Goal: Task Accomplishment & Management: Manage account settings

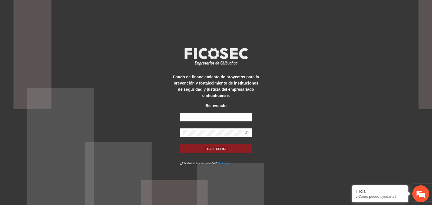
click at [228, 117] on input "text" at bounding box center [216, 117] width 72 height 9
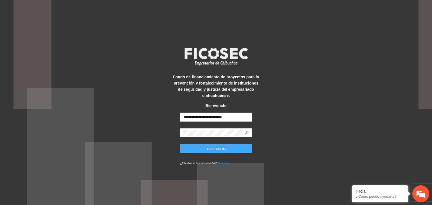
click at [230, 150] on button "Iniciar sesión" at bounding box center [216, 148] width 72 height 9
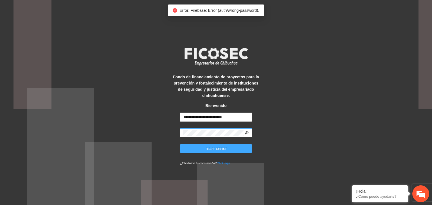
click at [248, 132] on icon "eye-invisible" at bounding box center [246, 133] width 4 height 4
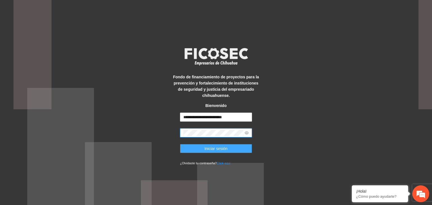
click at [219, 147] on span "Iniciar sesión" at bounding box center [215, 149] width 23 height 6
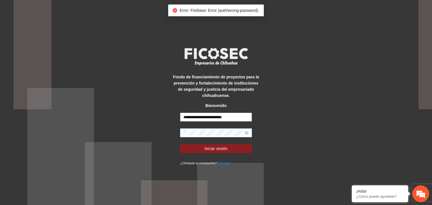
click at [201, 117] on input "**********" at bounding box center [216, 117] width 72 height 9
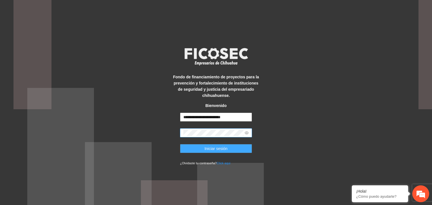
type input "**********"
click at [216, 149] on span "Iniciar sesión" at bounding box center [215, 149] width 23 height 6
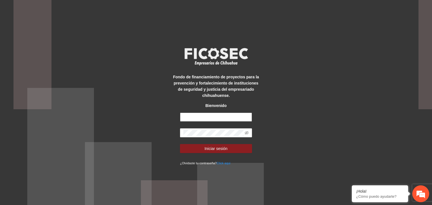
click at [219, 115] on input "text" at bounding box center [216, 117] width 72 height 9
type input "**********"
click at [218, 136] on span at bounding box center [216, 132] width 72 height 9
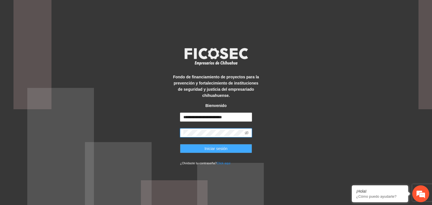
click at [218, 147] on span "Iniciar sesión" at bounding box center [215, 149] width 23 height 6
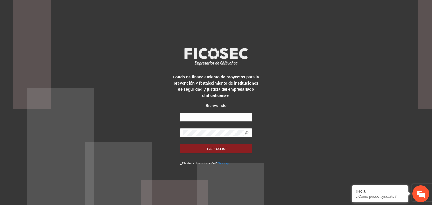
click at [195, 115] on input "text" at bounding box center [216, 117] width 72 height 9
type input "**********"
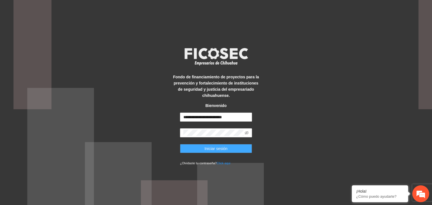
click at [220, 148] on span "Iniciar sesión" at bounding box center [215, 149] width 23 height 6
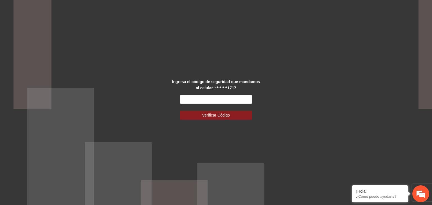
click at [215, 96] on input "text" at bounding box center [216, 99] width 72 height 9
type input "******"
click at [180, 111] on button "Verificar Código" at bounding box center [216, 115] width 72 height 9
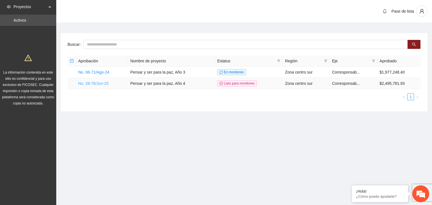
click at [99, 85] on link "No. 28-76/Jun-25" at bounding box center [93, 83] width 30 height 4
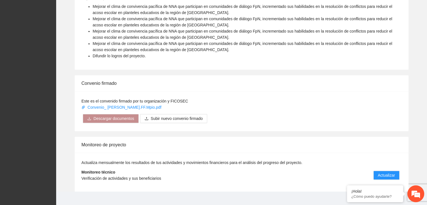
scroll to position [334, 0]
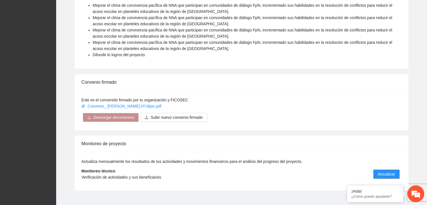
click at [392, 171] on span "Actualizar" at bounding box center [386, 174] width 17 height 6
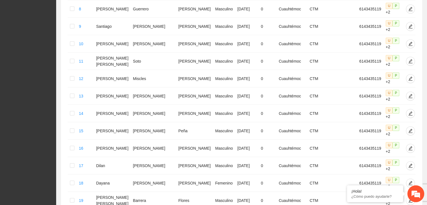
scroll to position [277, 0]
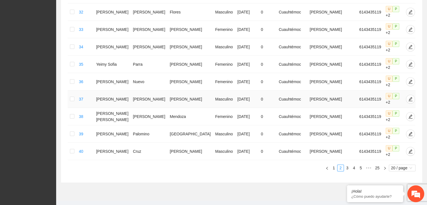
scroll to position [317, 0]
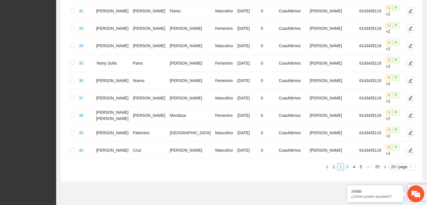
click at [348, 164] on link "3" at bounding box center [347, 167] width 6 height 6
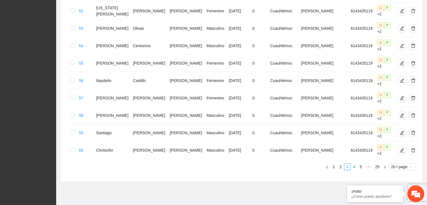
click at [355, 164] on link "4" at bounding box center [354, 167] width 6 height 6
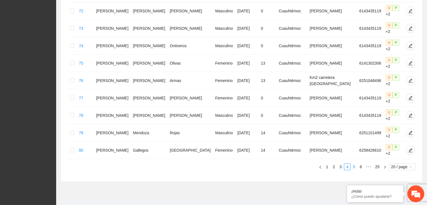
click at [356, 166] on link "5" at bounding box center [354, 167] width 6 height 6
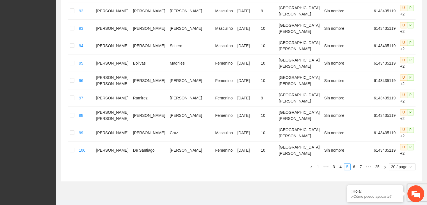
scroll to position [304, 0]
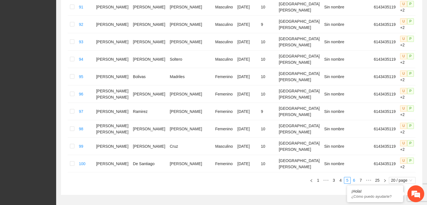
click at [354, 177] on link "6" at bounding box center [354, 180] width 6 height 6
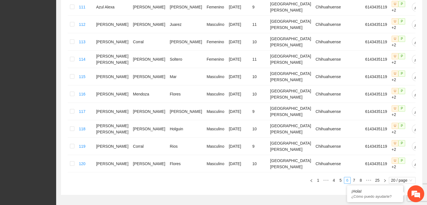
scroll to position [284, 0]
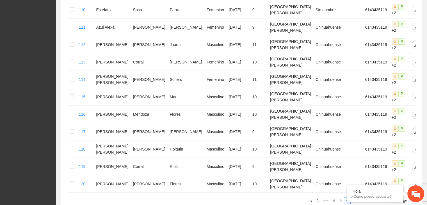
click at [354, 198] on link "7" at bounding box center [354, 201] width 6 height 6
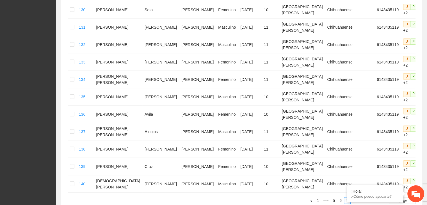
click at [354, 198] on link "8" at bounding box center [354, 201] width 6 height 6
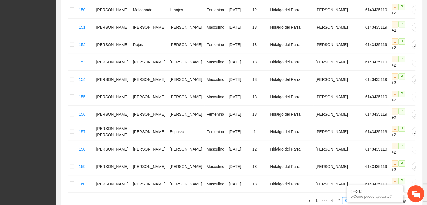
click at [353, 198] on link "9" at bounding box center [353, 201] width 6 height 6
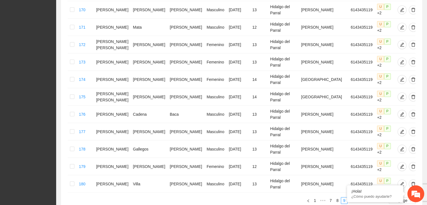
click at [353, 198] on link "10" at bounding box center [352, 201] width 8 height 6
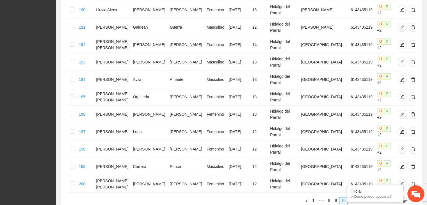
click at [354, 198] on link "11" at bounding box center [352, 201] width 8 height 6
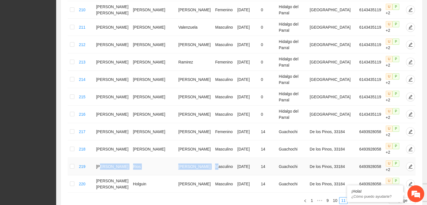
drag, startPoint x: 106, startPoint y: 134, endPoint x: 190, endPoint y: 132, distance: 83.8
click at [190, 158] on tr "219 Axel Ivan Rios Ramos Masculino 21/05/2011 14 Guachochi De los Pinos, 33184 …" at bounding box center [248, 166] width 361 height 17
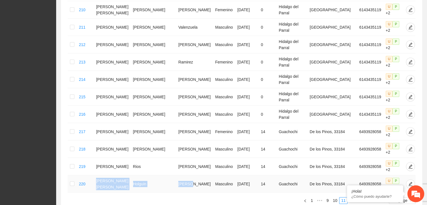
drag, startPoint x: 101, startPoint y: 149, endPoint x: 173, endPoint y: 153, distance: 72.6
click at [173, 175] on tr "220 Cristhian Osvaldo Holguin Torres Masculino 21/05/2011 14 Guachochi De los P…" at bounding box center [248, 183] width 361 height 17
click at [352, 198] on link "12" at bounding box center [352, 201] width 8 height 6
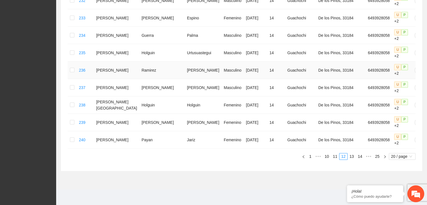
scroll to position [444, 0]
click at [337, 156] on link "11" at bounding box center [336, 156] width 8 height 6
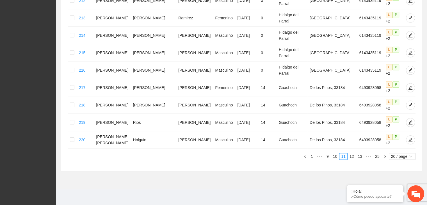
scroll to position [297, 0]
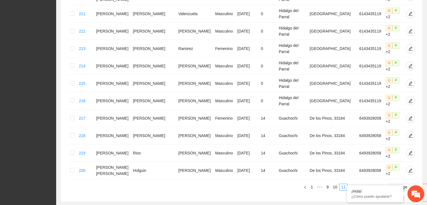
click at [352, 184] on link "12" at bounding box center [352, 187] width 8 height 6
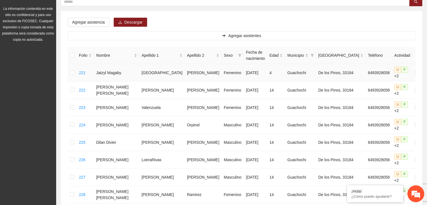
scroll to position [72, 0]
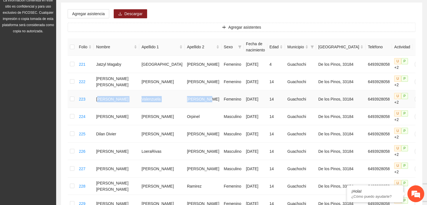
drag, startPoint x: 102, startPoint y: 113, endPoint x: 195, endPoint y: 117, distance: 92.5
click at [195, 108] on tr "223 Wendy Vianney Valenzuela Armendariz Femenino 21/05/2011 14 Guachochi De los…" at bounding box center [253, 98] width 370 height 17
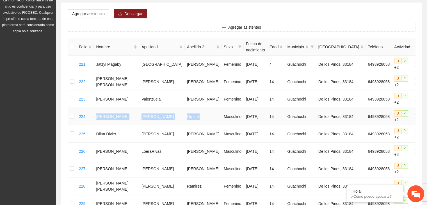
drag, startPoint x: 100, startPoint y: 138, endPoint x: 178, endPoint y: 142, distance: 78.2
click at [178, 125] on tr "224 Alfonso Diaz Orpinel Masculino 21/05/2011 14 Guachochi De los Pinos, 33184 …" at bounding box center [253, 116] width 370 height 17
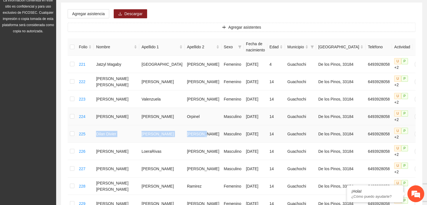
drag, startPoint x: 102, startPoint y: 160, endPoint x: 165, endPoint y: 132, distance: 69.0
click at [185, 143] on tr "225 Dilan Divier Jaquez Carrillo Masculino 21/05/2011 14 Guachochi De los Pinos…" at bounding box center [253, 133] width 370 height 17
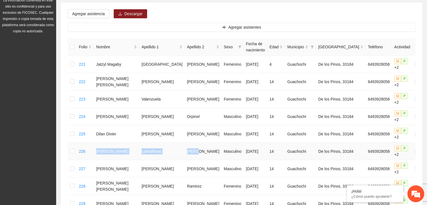
drag, startPoint x: 101, startPoint y: 180, endPoint x: 176, endPoint y: 183, distance: 75.1
click at [176, 160] on tr "226 SebastianLoera Rivas LoeraRivas Rivas Masculino 21/05/2011 14 Guachochi De …" at bounding box center [253, 151] width 370 height 17
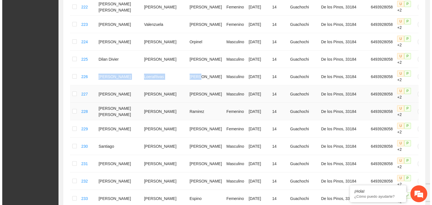
scroll to position [157, 0]
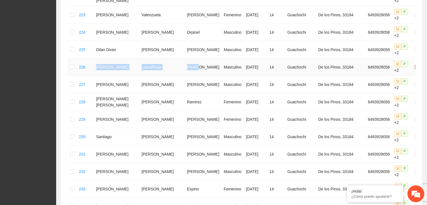
click at [418, 69] on icon "edit" at bounding box center [420, 67] width 4 height 4
type input "**********"
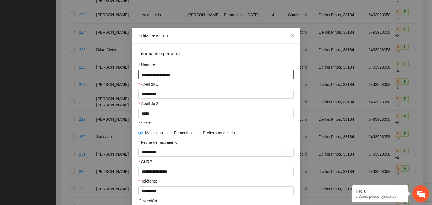
drag, startPoint x: 180, startPoint y: 77, endPoint x: 157, endPoint y: 76, distance: 22.2
click at [157, 76] on input "**********" at bounding box center [215, 74] width 155 height 9
type input "*********"
click at [158, 96] on input "**********" at bounding box center [215, 94] width 155 height 9
type input "*****"
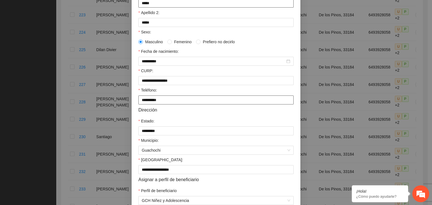
scroll to position [124, 0]
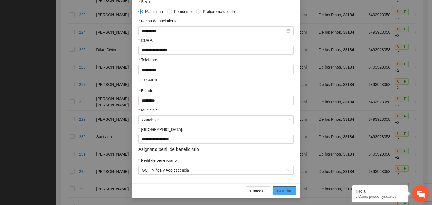
click at [287, 190] on span "Guardar" at bounding box center [284, 191] width 14 height 6
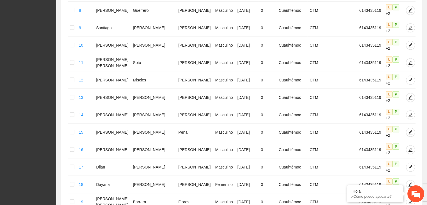
scroll to position [277, 0]
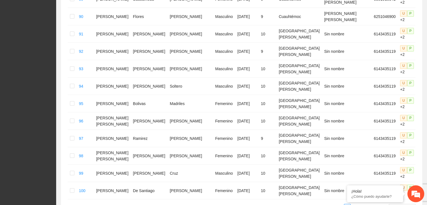
click at [361, 204] on link "7" at bounding box center [361, 207] width 6 height 6
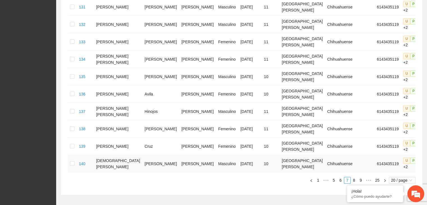
scroll to position [294, 0]
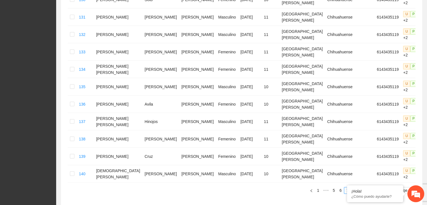
click at [362, 187] on link "9" at bounding box center [361, 190] width 6 height 6
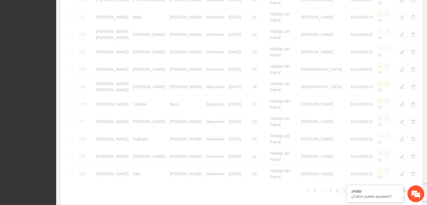
scroll to position [290, 0]
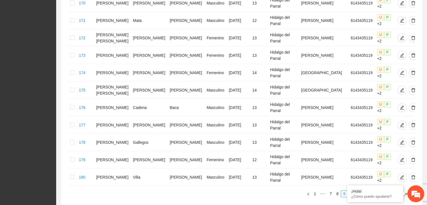
click at [362, 191] on link "11" at bounding box center [360, 194] width 8 height 6
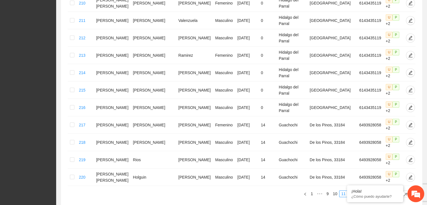
click at [354, 191] on link "12" at bounding box center [352, 194] width 8 height 6
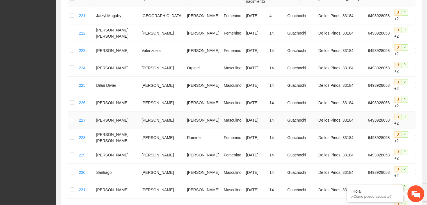
scroll to position [122, 0]
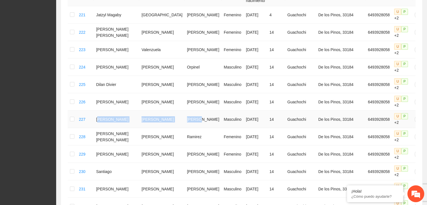
drag, startPoint x: 102, startPoint y: 117, endPoint x: 170, endPoint y: 117, distance: 67.4
click at [170, 117] on tr "227 Jesus Aidan Hernandez Fierro Masculino 21/05/2011 14 Guachochi De los Pinos…" at bounding box center [253, 119] width 370 height 17
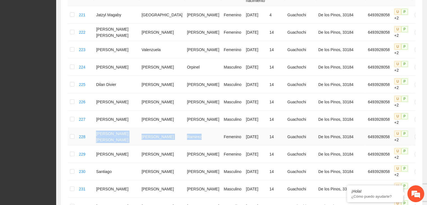
drag, startPoint x: 99, startPoint y: 131, endPoint x: 174, endPoint y: 136, distance: 75.2
click at [174, 136] on tr "228 Alma Berenice Bustillos Ramirez Femenino 21/05/2011 14 Guachochi De los Pin…" at bounding box center [253, 136] width 370 height 17
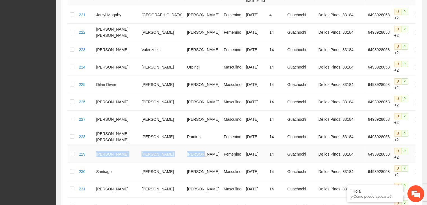
drag, startPoint x: 100, startPoint y: 148, endPoint x: 174, endPoint y: 153, distance: 74.7
click at [174, 153] on tr "229 Danna Monserrat Serrano Morales Femenino 21/05/2011 14 Guachochi De los Pin…" at bounding box center [253, 154] width 370 height 17
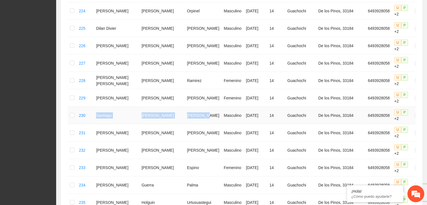
drag, startPoint x: 101, startPoint y: 112, endPoint x: 172, endPoint y: 118, distance: 71.1
click at [172, 118] on tr "230 Santiago Chaparro Bustillos Masculino 21/05/2011 14 Guachochi De los Pinos,…" at bounding box center [253, 115] width 370 height 17
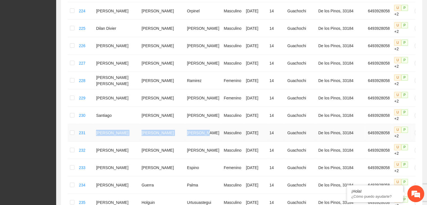
drag, startPoint x: 100, startPoint y: 126, endPoint x: 176, endPoint y: 133, distance: 76.1
click at [176, 133] on tr "231 Mauricio Enrique Cantu Bustillos Masculino 21/05/2011 14 Guachochi De los P…" at bounding box center [253, 132] width 370 height 17
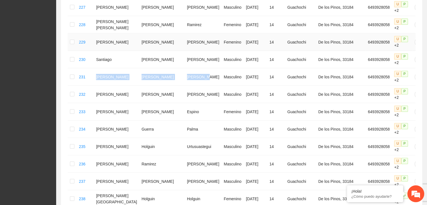
scroll to position [234, 0]
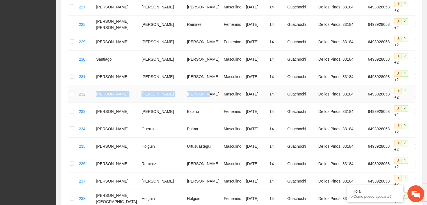
drag, startPoint x: 99, startPoint y: 90, endPoint x: 179, endPoint y: 95, distance: 79.6
click at [179, 95] on tr "232 Luis Emiliano Fontes Rodriguez Masculino 21/05/2011 14 Guachochi De los Pin…" at bounding box center [253, 93] width 370 height 17
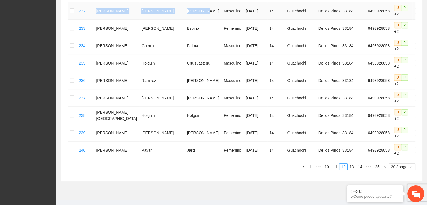
scroll to position [318, 0]
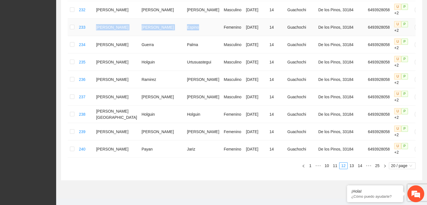
drag, startPoint x: 101, startPoint y: 24, endPoint x: 169, endPoint y: 25, distance: 68.0
click at [170, 25] on tr "233 Vanessa Armendariz Espino Femenino 21/05/2011 14 Guachochi De los Pinos, 33…" at bounding box center [253, 27] width 370 height 17
drag, startPoint x: 99, startPoint y: 36, endPoint x: 170, endPoint y: 40, distance: 70.3
click at [170, 40] on tr "234 Emmanuel Ika Guerra Palma Masculino 21/05/2011 14 Guachochi De los Pinos, 3…" at bounding box center [253, 44] width 370 height 17
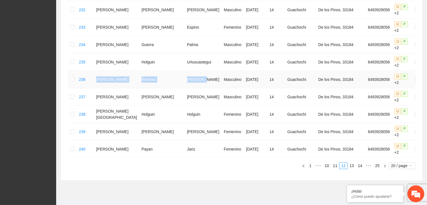
drag, startPoint x: 100, startPoint y: 73, endPoint x: 174, endPoint y: 73, distance: 74.5
click at [174, 73] on tr "236 Aaron Ramirez Martinez Masculino 21/05/2011 14 Guachochi De los Pinos, 3318…" at bounding box center [253, 79] width 370 height 17
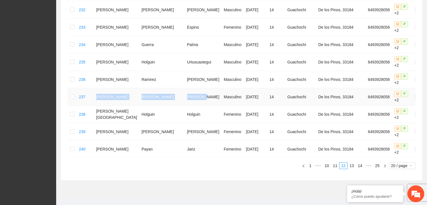
drag, startPoint x: 99, startPoint y: 89, endPoint x: 175, endPoint y: 91, distance: 76.5
click at [175, 91] on tr "237 Luis Fernando Loera Martinez Masculino 21/05/2011 14 Guachochi De los Pinos…" at bounding box center [253, 96] width 370 height 17
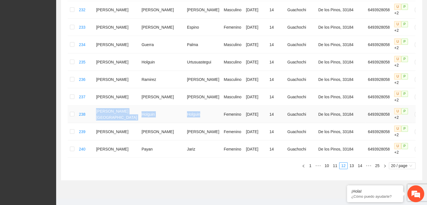
drag, startPoint x: 102, startPoint y: 108, endPoint x: 172, endPoint y: 107, distance: 70.3
click at [172, 107] on tr "238 Alma Italia Holguin Holguin Femenino 21/05/2011 14 Guachochi De los Pinos, …" at bounding box center [253, 114] width 370 height 17
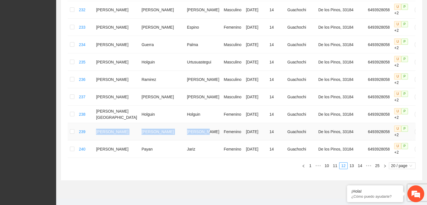
drag, startPoint x: 101, startPoint y: 122, endPoint x: 177, endPoint y: 128, distance: 76.4
click at [177, 128] on tr "239 Fernanda Guadalupe Gonzalez Bustillos Femenino 21/05/2011 14 Guachochi De l…" at bounding box center [253, 131] width 370 height 17
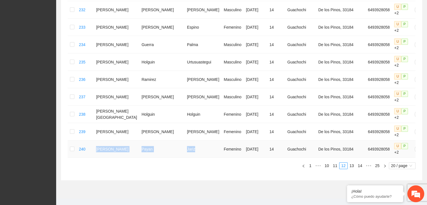
drag, startPoint x: 101, startPoint y: 142, endPoint x: 170, endPoint y: 145, distance: 68.7
click at [170, 145] on tr "240 Kirian Jazmin Payan Jariz Femenino 21/05/2011 14 Guachochi De los Pinos, 33…" at bounding box center [253, 148] width 370 height 17
click at [353, 163] on link "13" at bounding box center [352, 166] width 8 height 6
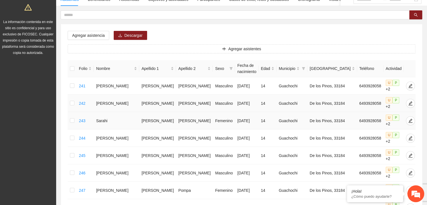
scroll to position [56, 0]
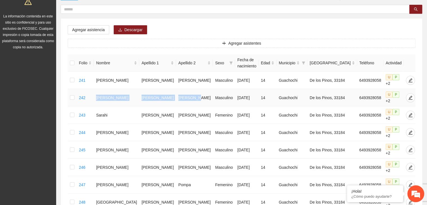
drag, startPoint x: 101, startPoint y: 93, endPoint x: 178, endPoint y: 96, distance: 76.8
click at [178, 96] on tr "242 Jose Armando Loya Bustillos Masculino 21/05/2011 14 Guachochi De los Pinos,…" at bounding box center [248, 97] width 361 height 17
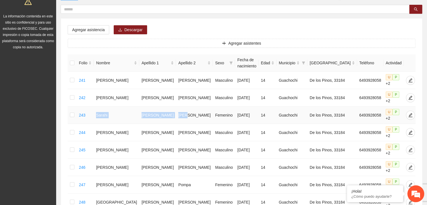
drag, startPoint x: 98, startPoint y: 114, endPoint x: 170, endPoint y: 116, distance: 71.4
click at [170, 116] on tr "243 Sarahi Ayala Diaz Femenino 21/05/2011 14 Guachochi De los Pinos, 33184 6493…" at bounding box center [248, 114] width 361 height 17
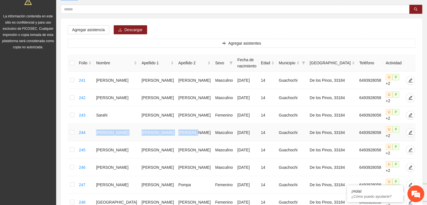
drag, startPoint x: 101, startPoint y: 130, endPoint x: 178, endPoint y: 130, distance: 76.1
click at [178, 130] on tr "244 Brian Ramon Gonzalez Gonzalez Masculino 21/05/2011 14 Guachochi De los Pino…" at bounding box center [248, 132] width 361 height 17
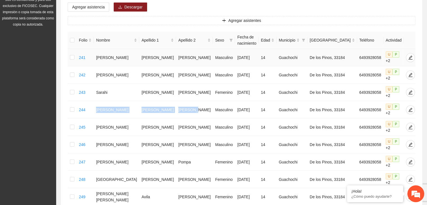
scroll to position [112, 0]
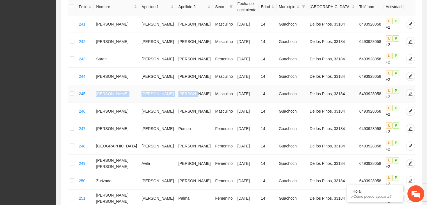
drag, startPoint x: 101, startPoint y: 92, endPoint x: 178, endPoint y: 90, distance: 77.0
click at [178, 90] on tr "245 Diego Axel Perez Ceballos Masculino 21/05/2011 14 Guachochi De los Pinos, 3…" at bounding box center [248, 93] width 361 height 17
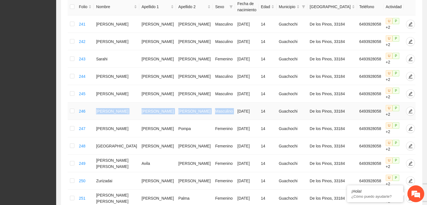
drag, startPoint x: 101, startPoint y: 110, endPoint x: 216, endPoint y: 113, distance: 114.4
click at [216, 113] on tr "246 Javier Arteaga Armendariz Masculino 21/05/2011 14 Guachochi De los Pinos, 3…" at bounding box center [248, 111] width 361 height 17
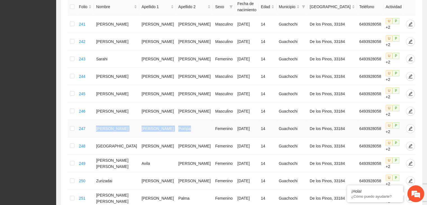
drag, startPoint x: 106, startPoint y: 124, endPoint x: 173, endPoint y: 127, distance: 66.9
click at [173, 127] on tr "247 Ximena Aracely Aguiñaga Pompa Femenino 21/05/2011 14 Guachochi De los Pinos…" at bounding box center [248, 128] width 361 height 17
click at [110, 144] on td "Grecia" at bounding box center [117, 145] width 46 height 17
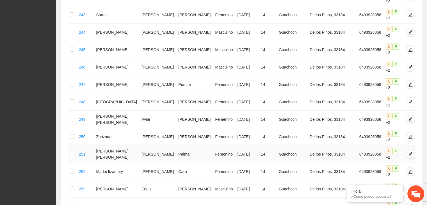
scroll to position [169, 0]
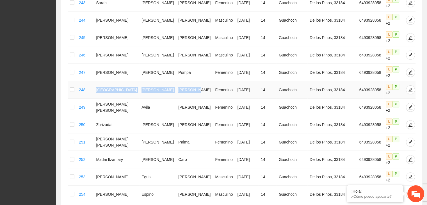
drag, startPoint x: 101, startPoint y: 86, endPoint x: 177, endPoint y: 91, distance: 75.5
click at [177, 91] on tr "248 Grecia Figueroa Ronquillo Femenino 21/05/2011 14 Guachochi De los Pinos, 33…" at bounding box center [248, 89] width 361 height 17
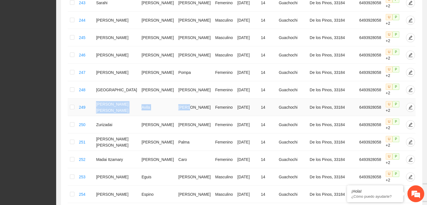
drag, startPoint x: 103, startPoint y: 104, endPoint x: 176, endPoint y: 107, distance: 73.4
click at [176, 107] on tr "249 Ana Vanessa Avila Rubio Femenino 21/05/2011 14 Guachochi De los Pinos, 3318…" at bounding box center [248, 107] width 361 height 17
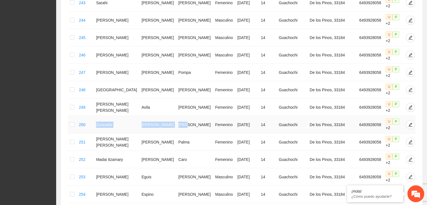
drag, startPoint x: 102, startPoint y: 121, endPoint x: 174, endPoint y: 122, distance: 71.9
click at [174, 122] on tr "250 Zurizadai Portillo Loya Femenino 21/05/2011 14 Guachochi De los Pinos, 3318…" at bounding box center [248, 124] width 361 height 17
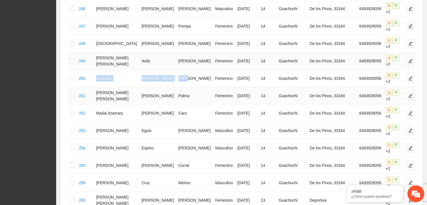
scroll to position [225, 0]
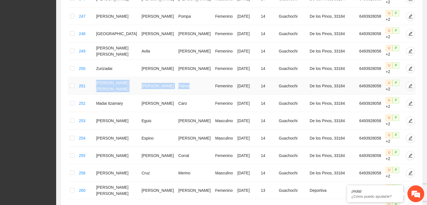
drag, startPoint x: 102, startPoint y: 82, endPoint x: 171, endPoint y: 86, distance: 69.8
click at [171, 86] on tr "251 Sara Judith Gonzalez Palma Femenino 21/05/2011 14 Guachochi De los Pinos, 3…" at bounding box center [248, 85] width 361 height 17
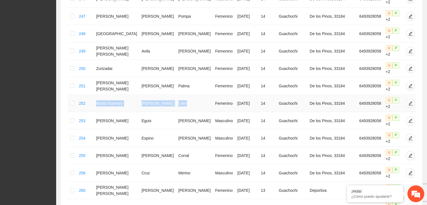
drag, startPoint x: 101, startPoint y: 96, endPoint x: 170, endPoint y: 102, distance: 69.4
click at [170, 102] on tr "252 Madai Itzamary Bustillos Caro Femenino 21/05/2011 14 Guachochi De los Pinos…" at bounding box center [248, 103] width 361 height 17
drag, startPoint x: 123, startPoint y: 121, endPoint x: 181, endPoint y: 116, distance: 57.8
click at [181, 116] on tr "253 Armando Eguis Pizarro Masculino 21/05/2011 14 Guachochi De los Pinos, 33184…" at bounding box center [248, 120] width 361 height 17
drag, startPoint x: 102, startPoint y: 130, endPoint x: 172, endPoint y: 135, distance: 69.9
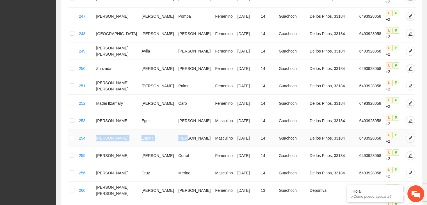
click at [172, 135] on tr "254 Ricardo Alfonso Espino Diaz Masculino 21/05/2011 14 Guachochi De los Pinos,…" at bounding box center [248, 138] width 361 height 17
drag, startPoint x: 101, startPoint y: 147, endPoint x: 176, endPoint y: 153, distance: 74.7
click at [176, 153] on tr "255 Leslye Vanessa Armendariz Corral Femenino 21/05/2011 14 Guachochi De los Pi…" at bounding box center [248, 155] width 361 height 17
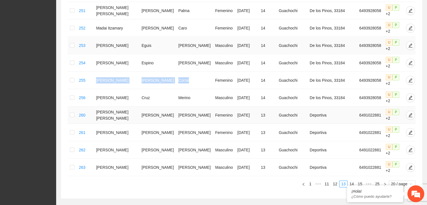
scroll to position [309, 0]
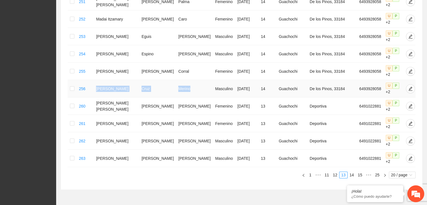
drag, startPoint x: 101, startPoint y: 81, endPoint x: 175, endPoint y: 87, distance: 74.2
click at [175, 87] on tr "256 Alexis Leodegario Cruz Merino Masculino 21/05/2011 14 Guachochi De los Pino…" at bounding box center [248, 88] width 361 height 17
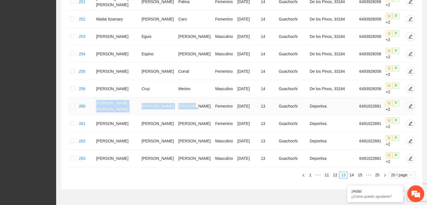
drag, startPoint x: 101, startPoint y: 96, endPoint x: 175, endPoint y: 99, distance: 74.2
click at [175, 99] on tr "260 Norma Angelica Perez Arteaga Femenino 21/05/2012 13 Guachochi Deportiva 649…" at bounding box center [248, 106] width 361 height 17
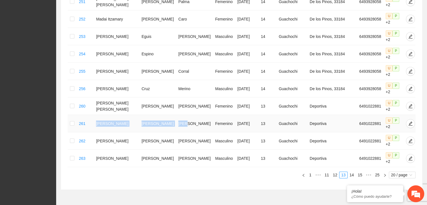
drag, startPoint x: 100, startPoint y: 116, endPoint x: 176, endPoint y: 118, distance: 76.5
click at [176, 118] on tr "261 Denisse Rascon Mina Femenino 21/05/2012 13 Guachochi Deportiva 6491022881 U…" at bounding box center [248, 123] width 361 height 17
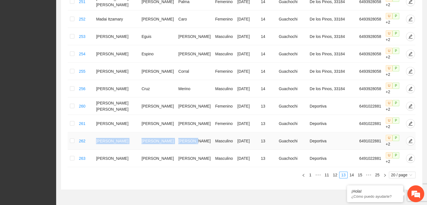
drag, startPoint x: 101, startPoint y: 130, endPoint x: 185, endPoint y: 128, distance: 84.0
click at [185, 132] on tr "262 Axel Javier Navarrete Chaparro Masculino 21/05/2012 13 Guachochi Deportiva …" at bounding box center [248, 140] width 361 height 17
click at [354, 172] on link "14" at bounding box center [352, 175] width 8 height 6
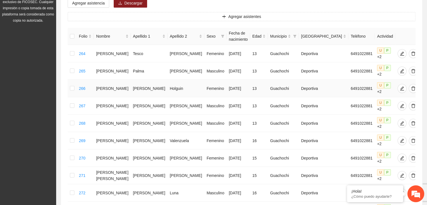
scroll to position [84, 0]
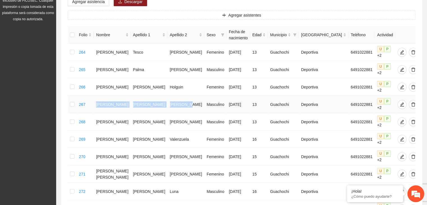
drag, startPoint x: 100, startPoint y: 95, endPoint x: 175, endPoint y: 95, distance: 75.0
click at [175, 96] on tr "267 Cristian Omar Negrete Silvestre Masculino 21/05/2012 13 Guachochi Deportiva…" at bounding box center [244, 104] width 353 height 17
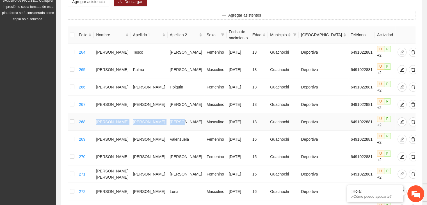
drag, startPoint x: 102, startPoint y: 108, endPoint x: 173, endPoint y: 110, distance: 70.8
click at [173, 113] on tr "268 Jaime Daniel Bustillos Torres Masculino 21/05/2012 13 Guachochi Deportiva 6…" at bounding box center [244, 121] width 353 height 17
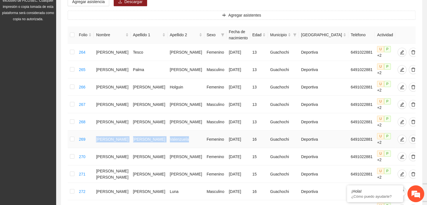
drag, startPoint x: 100, startPoint y: 119, endPoint x: 178, endPoint y: 125, distance: 77.8
click at [178, 131] on tr "269 Debanhi Daniela Fontes Valenzuela Femenino 20/06/2009 16 Guachochi Deportiv…" at bounding box center [244, 139] width 353 height 17
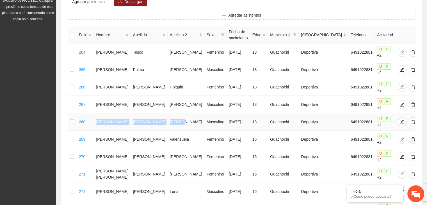
drag, startPoint x: 101, startPoint y: 108, endPoint x: 177, endPoint y: 110, distance: 75.3
click at [177, 113] on tr "268 Jaime Daniel Bustillos Torres Masculino 21/05/2012 13 Guachochi Deportiva 6…" at bounding box center [244, 121] width 353 height 17
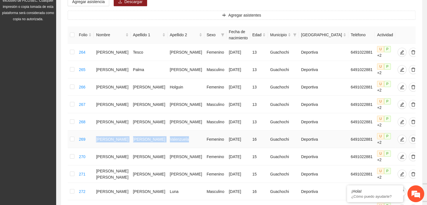
drag, startPoint x: 101, startPoint y: 119, endPoint x: 178, endPoint y: 126, distance: 76.8
click at [178, 131] on tr "269 Debanhi Daniela Fontes Valenzuela Femenino 20/06/2009 16 Guachochi Deportiv…" at bounding box center [244, 139] width 353 height 17
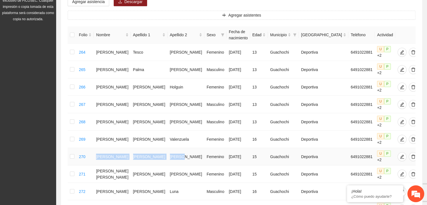
drag, startPoint x: 101, startPoint y: 140, endPoint x: 176, endPoint y: 141, distance: 75.6
click at [176, 148] on tr "270 Alexa Dayana Cabrera Garcia Femenino 29/11/2009 15 Guachochi Deportiva 6491…" at bounding box center [244, 156] width 353 height 17
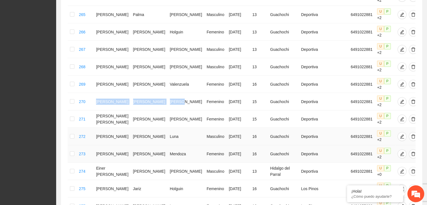
scroll to position [140, 0]
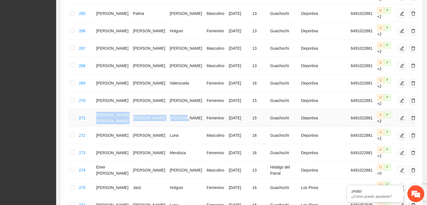
drag, startPoint x: 102, startPoint y: 96, endPoint x: 176, endPoint y: 97, distance: 73.6
click at [176, 109] on tr "271 Karen Antonia Ayala Aguirre Femenino 29/11/2009 15 Guachochi Deportiva 6491…" at bounding box center [244, 117] width 353 height 17
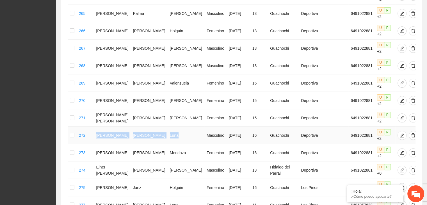
drag, startPoint x: 102, startPoint y: 112, endPoint x: 171, endPoint y: 118, distance: 69.1
click at [171, 127] on tr "272 Gerardo Josue Gonzalez Luna Masculino 10/05/2009 16 Guachochi Deportiva 649…" at bounding box center [244, 135] width 353 height 17
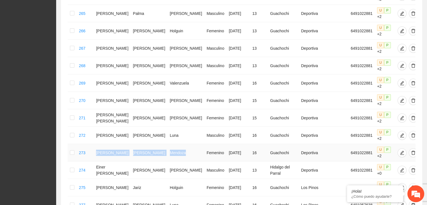
drag, startPoint x: 101, startPoint y: 128, endPoint x: 182, endPoint y: 134, distance: 81.1
click at [182, 144] on tr "273 Geydi Yoselyn Gonzalez Mendoza Femenino 02/09/2009 16 Guachochi Deportiva 6…" at bounding box center [244, 152] width 353 height 17
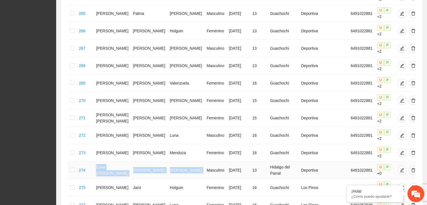
drag, startPoint x: 102, startPoint y: 148, endPoint x: 187, endPoint y: 146, distance: 85.7
click at [187, 162] on tr "274 Einer Martin Bustillos Alvarez Masculino 21/05/2012 13 Hidalgo del Parral D…" at bounding box center [244, 170] width 353 height 17
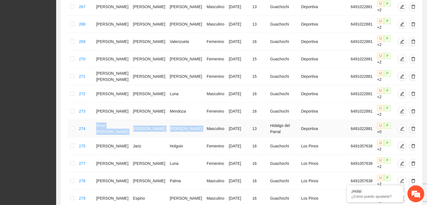
scroll to position [197, 0]
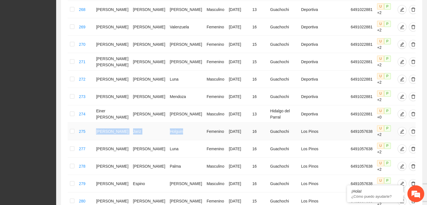
drag, startPoint x: 101, startPoint y: 105, endPoint x: 175, endPoint y: 108, distance: 74.8
click at [175, 123] on tr "275 Viviana Sarahi Jariz Holguin Femenino 17/03/2009 16 Guachochi Los Pinos 649…" at bounding box center [244, 131] width 353 height 17
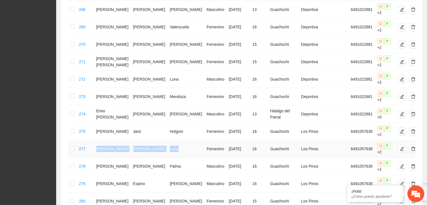
drag, startPoint x: 101, startPoint y: 122, endPoint x: 172, endPoint y: 127, distance: 71.0
click at [172, 140] on tr "277 Lesly Samara Mina Luna Femenino 22/05/2009 16 Guachochi Los Pinos 649105763…" at bounding box center [244, 148] width 353 height 17
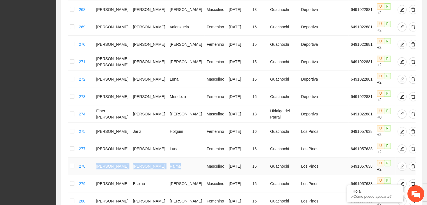
drag, startPoint x: 101, startPoint y: 137, endPoint x: 171, endPoint y: 138, distance: 69.1
click at [171, 158] on tr "278 Angel Andres Chavez Palma Masculino 15/04/2009 16 Guachochi Los Pinos 64910…" at bounding box center [244, 166] width 353 height 17
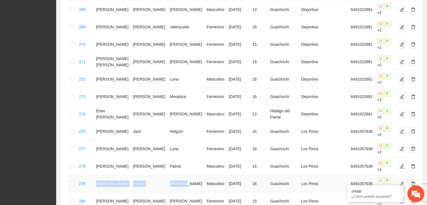
drag, startPoint x: 121, startPoint y: 154, endPoint x: 173, endPoint y: 155, distance: 52.3
click at [173, 175] on tr "279 Ramiro Espino Casarez Masculino 11/07/2009 16 Guachochi Los Pinos 649105763…" at bounding box center [244, 183] width 353 height 17
drag, startPoint x: 101, startPoint y: 163, endPoint x: 171, endPoint y: 167, distance: 69.5
click at [171, 192] on tr "280 Yara Paola Loya Diaz Femenino 21/05/2010 15 Guachochi Los Pinos 6491057638 …" at bounding box center [244, 200] width 353 height 17
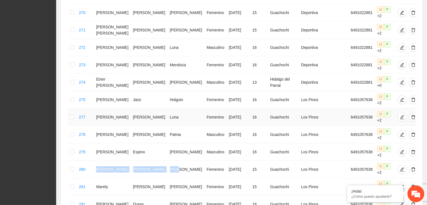
scroll to position [253, 0]
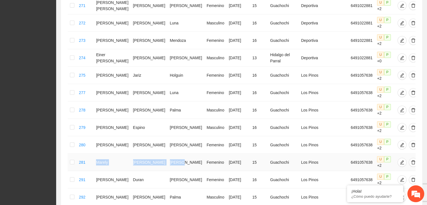
drag, startPoint x: 101, startPoint y: 122, endPoint x: 174, endPoint y: 120, distance: 73.4
click at [174, 154] on tr "281 Marely Bustillos Garcia Femenino 21/05/2010 15 Guachochi Los Pinos 64910576…" at bounding box center [244, 162] width 353 height 17
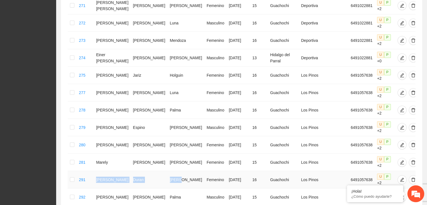
drag, startPoint x: 101, startPoint y: 133, endPoint x: 173, endPoint y: 137, distance: 72.3
click at [173, 171] on tr "291 Alisson Renata Duran Mauro Femenino 16/11/2008 16 Guachochi Los Pinos 64910…" at bounding box center [244, 179] width 353 height 17
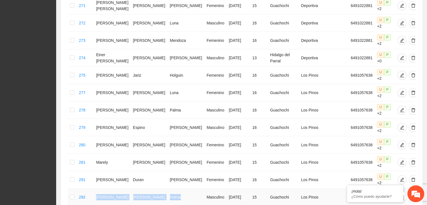
drag, startPoint x: 98, startPoint y: 152, endPoint x: 170, endPoint y: 152, distance: 72.2
click at [170, 189] on tr "292 Jesus David Ceballos Palma Masculino 21/05/2010 15 Guachochi Los Pinos 6491…" at bounding box center [244, 197] width 353 height 17
drag, startPoint x: 102, startPoint y: 167, endPoint x: 166, endPoint y: 169, distance: 64.4
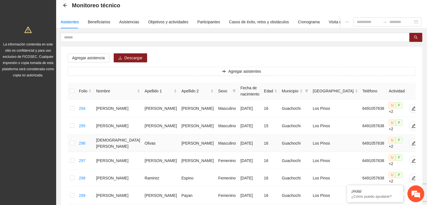
scroll to position [84, 0]
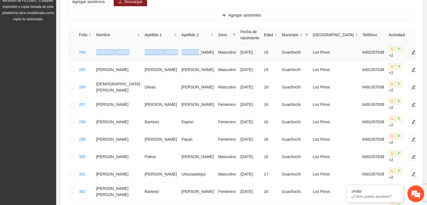
drag, startPoint x: 101, startPoint y: 49, endPoint x: 174, endPoint y: 52, distance: 72.8
click at [174, 52] on tr "294 Angel Abdiel Ayala Aguirre Masculino 07/02/2009 16 Guachochi Los Pinos 6491…" at bounding box center [250, 52] width 364 height 17
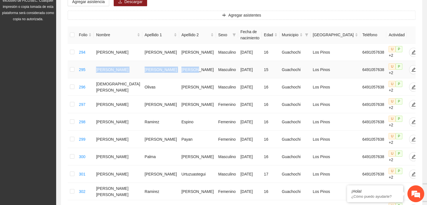
drag, startPoint x: 103, startPoint y: 64, endPoint x: 179, endPoint y: 68, distance: 76.0
click at [179, 68] on tr "295 Bryan Leonardo Salas Vazquez Masculino 19/10/2009 15 Guachochi Los Pinos 64…" at bounding box center [250, 69] width 364 height 17
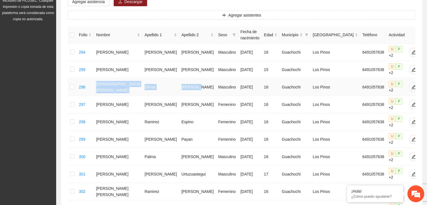
drag, startPoint x: 100, startPoint y: 82, endPoint x: 183, endPoint y: 80, distance: 83.2
click at [183, 80] on tr "296 Jesus Adrian Olivas Mancinas Masculino 06/03/2009 16 Guachochi Los Pinos 64…" at bounding box center [250, 86] width 364 height 17
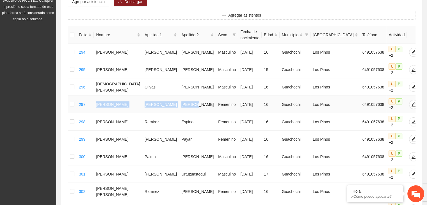
drag, startPoint x: 101, startPoint y: 95, endPoint x: 180, endPoint y: 92, distance: 79.0
click at [180, 96] on tr "297 Eva Alexa Bustillos Aguirre Femenino 31/05/2009 16 Guachochi Los Pinos 6491…" at bounding box center [250, 104] width 364 height 17
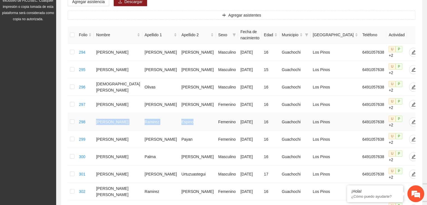
drag, startPoint x: 101, startPoint y: 109, endPoint x: 179, endPoint y: 106, distance: 77.9
click at [179, 113] on tr "298 Hannia Sofia Ramirez Espino Femenino 16/04/2009 16 Guachochi Los Pinos 6491…" at bounding box center [250, 121] width 364 height 17
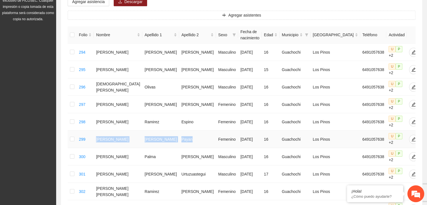
drag, startPoint x: 102, startPoint y: 123, endPoint x: 173, endPoint y: 122, distance: 70.8
click at [173, 131] on tr "299 Diana Brisely Cantu Payan Femenino 21/05/2009 16 Guachochi Los Pinos 649105…" at bounding box center [250, 139] width 364 height 17
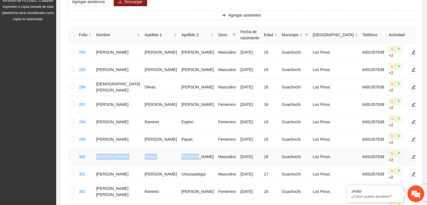
drag, startPoint x: 101, startPoint y: 133, endPoint x: 176, endPoint y: 142, distance: 75.6
click at [176, 148] on tr "300 Francisco Adiel Palma Arteaga Masculino 29/03/2009 16 Guachochi Los Pinos 6…" at bounding box center [250, 156] width 364 height 17
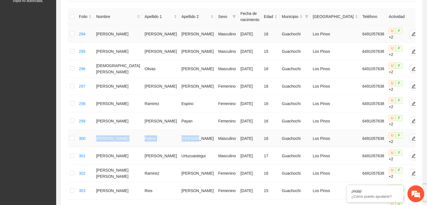
scroll to position [112, 0]
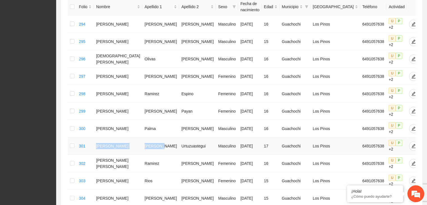
drag, startPoint x: 100, startPoint y: 125, endPoint x: 130, endPoint y: 121, distance: 30.0
click at [150, 137] on tr "301 Daniel Gastelum Urtuzuastegui Masculino 05/05/2008 17 Guachochi Los Pinos 6…" at bounding box center [250, 145] width 364 height 17
click at [100, 120] on td "Francisco Adiel" at bounding box center [118, 128] width 49 height 17
drag, startPoint x: 103, startPoint y: 106, endPoint x: 175, endPoint y: 111, distance: 73.0
click at [175, 120] on tr "300 Francisco Adiel Palma Arteaga Masculino 29/03/2009 16 Guachochi Los Pinos 6…" at bounding box center [250, 128] width 364 height 17
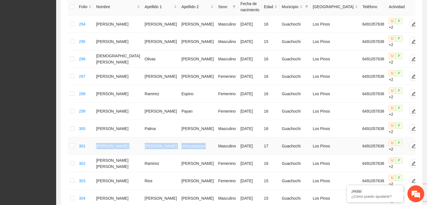
drag, startPoint x: 100, startPoint y: 125, endPoint x: 191, endPoint y: 124, distance: 90.5
click at [191, 137] on tr "301 Daniel Gastelum Urtuzuastegui Masculino 05/05/2008 17 Guachochi Los Pinos 6…" at bounding box center [250, 145] width 364 height 17
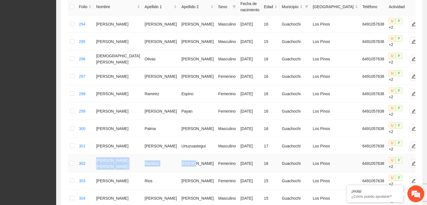
drag, startPoint x: 101, startPoint y: 139, endPoint x: 173, endPoint y: 140, distance: 72.5
click at [173, 155] on tr "302 Astrid Mabel Ramirez Lucero Femenino 20/04/2009 16 Guachochi Los Pinos 6491…" at bounding box center [250, 163] width 364 height 17
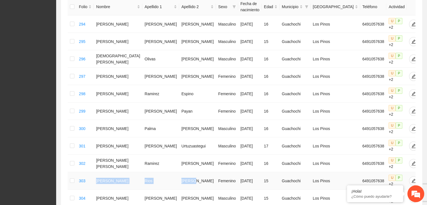
drag, startPoint x: 106, startPoint y: 153, endPoint x: 180, endPoint y: 149, distance: 74.8
click at [180, 172] on tr "303 Isabella Sofia Rios Garcia Femenino 11/11/2009 15 Guachochi Los Pinos 64910…" at bounding box center [250, 180] width 364 height 17
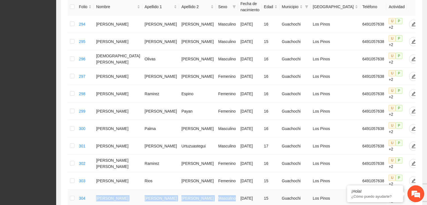
drag, startPoint x: 102, startPoint y: 164, endPoint x: 212, endPoint y: 170, distance: 110.3
click at [212, 190] on tr "304 Angel Alfredo Caraveo Sanchez Masculino 21/05/2010 15 Guachochi Los Pinos 6…" at bounding box center [250, 198] width 364 height 17
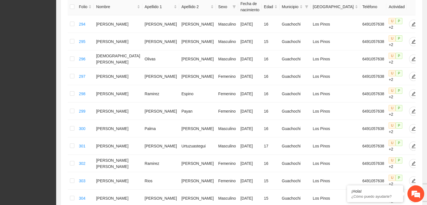
drag, startPoint x: 101, startPoint y: 184, endPoint x: 175, endPoint y: 185, distance: 73.9
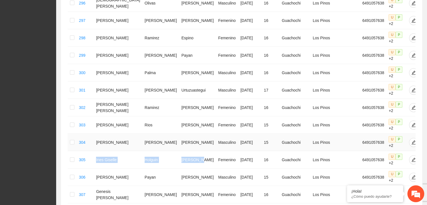
scroll to position [169, 0]
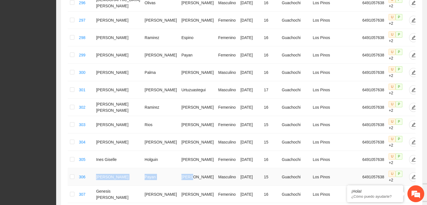
drag, startPoint x: 100, startPoint y: 140, endPoint x: 174, endPoint y: 145, distance: 74.1
click at [174, 168] on tr "306 Eduardo Payan Ayala Masculino 03/11/2009 15 Guachochi Los Pinos 6491057638 …" at bounding box center [250, 176] width 364 height 17
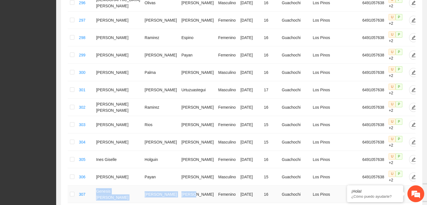
drag, startPoint x: 102, startPoint y: 153, endPoint x: 172, endPoint y: 160, distance: 70.6
click at [172, 186] on tr "307 Genesis Michelle Santiesteban Bernal Femenino 15/08/2009 16 Guachochi Los P…" at bounding box center [250, 194] width 364 height 17
drag, startPoint x: 101, startPoint y: 172, endPoint x: 175, endPoint y: 171, distance: 73.9
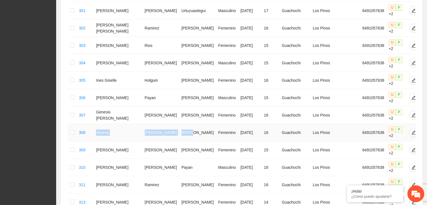
scroll to position [273, 0]
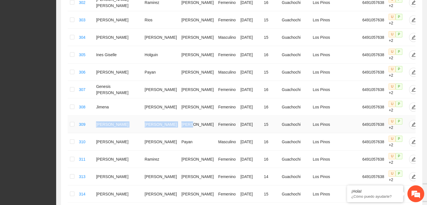
drag, startPoint x: 100, startPoint y: 81, endPoint x: 179, endPoint y: 80, distance: 79.2
click at [179, 116] on tr "309 Angelica Bustillos Loera Femenino 02/12/2009 15 Guachochi Los Pinos 6491057…" at bounding box center [250, 124] width 364 height 17
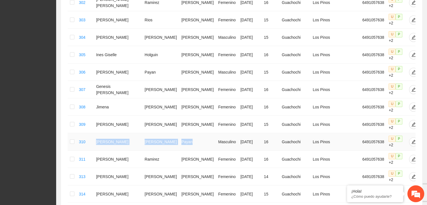
drag, startPoint x: 100, startPoint y: 91, endPoint x: 171, endPoint y: 98, distance: 70.9
click at [171, 133] on tr "310 Adrian Arturo Zavala Payan Masculino 06/08/2009 16 Guachochi Los Pinos 6491…" at bounding box center [250, 141] width 364 height 17
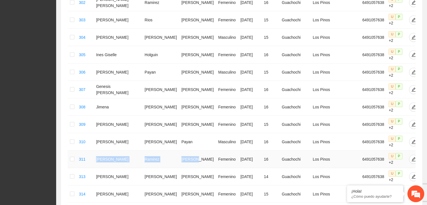
drag, startPoint x: 100, startPoint y: 110, endPoint x: 176, endPoint y: 115, distance: 76.9
click at [176, 151] on tr "311 Melanie Kamila Ramirez Peinado Femenino 16/05/2009 16 Guachochi Los Pinos 6…" at bounding box center [250, 159] width 364 height 17
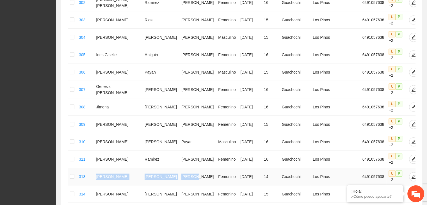
drag, startPoint x: 100, startPoint y: 130, endPoint x: 184, endPoint y: 124, distance: 83.9
click at [184, 168] on tr "313 Luz Alexia Molina Heredia Femenino 03/10/2010 14 Guachochi Los Pinos 649105…" at bounding box center [250, 176] width 364 height 17
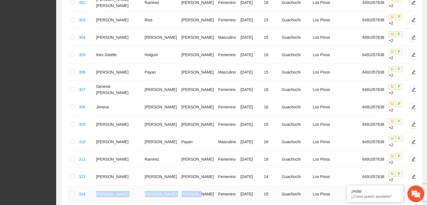
drag, startPoint x: 101, startPoint y: 142, endPoint x: 182, endPoint y: 142, distance: 81.2
click at [182, 185] on tr "314 Yaquelin Yañez Gonzalez Femenino 13/06/2010 15 Guachochi Los Pinos 64910576…" at bounding box center [250, 193] width 364 height 17
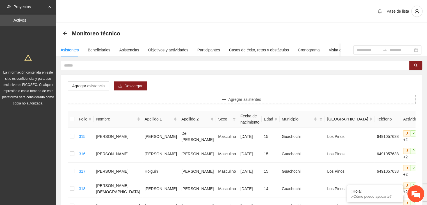
scroll to position [56, 0]
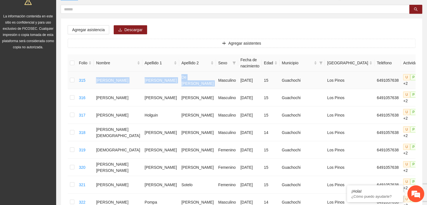
drag, startPoint x: 97, startPoint y: 78, endPoint x: 185, endPoint y: 79, distance: 88.5
click at [185, 79] on tr "315 Adolfo Rivera De La Cerda Masculino 14/06/2010 15 Guachochi Los Pinos 64910…" at bounding box center [257, 80] width 379 height 17
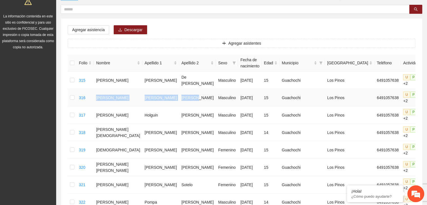
drag, startPoint x: 101, startPoint y: 92, endPoint x: 173, endPoint y: 95, distance: 71.1
click at [173, 95] on tr "316 Oscar David Silva Serrano Masculino 21/05/2010 15 Guachochi Los Pinos 64910…" at bounding box center [257, 97] width 379 height 17
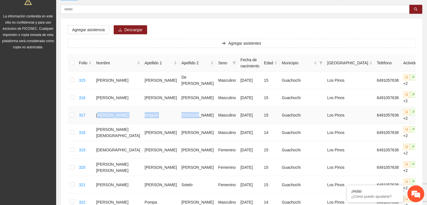
drag, startPoint x: 103, startPoint y: 105, endPoint x: 173, endPoint y: 105, distance: 70.3
click at [173, 106] on tr "317 Jose Manuel Holguin Morales Masculino 25/06/2010 15 Guachochi Los Pinos 649…" at bounding box center [257, 114] width 379 height 17
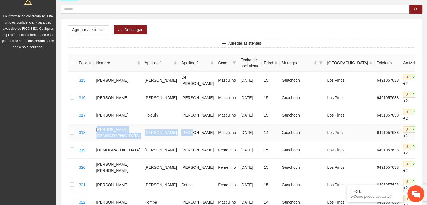
drag, startPoint x: 103, startPoint y: 120, endPoint x: 174, endPoint y: 115, distance: 71.5
click at [174, 124] on tr "318 Iker Jesus Ortiz Leyva Masculino 24/11/2010 14 Guachochi Los Pinos 64910576…" at bounding box center [257, 132] width 379 height 17
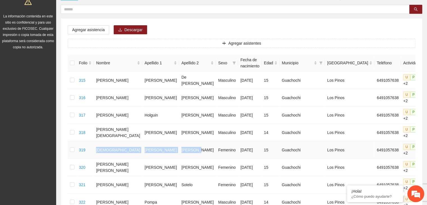
drag, startPoint x: 101, startPoint y: 133, endPoint x: 177, endPoint y: 131, distance: 76.2
click at [177, 141] on tr "319 Ayometzil Ceballos Ceballos Femenino 21/05/2010 15 Guachochi Los Pinos 6491…" at bounding box center [257, 149] width 379 height 17
